Goal: Subscribe to service/newsletter

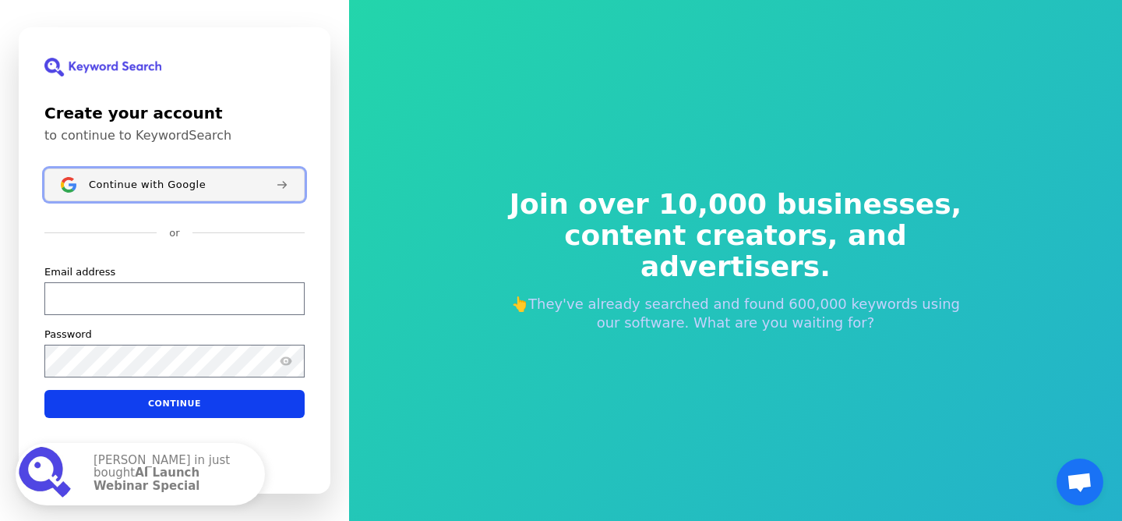
click at [145, 185] on span "Continue with Google" at bounding box center [147, 184] width 117 height 12
